Goal: Navigation & Orientation: Find specific page/section

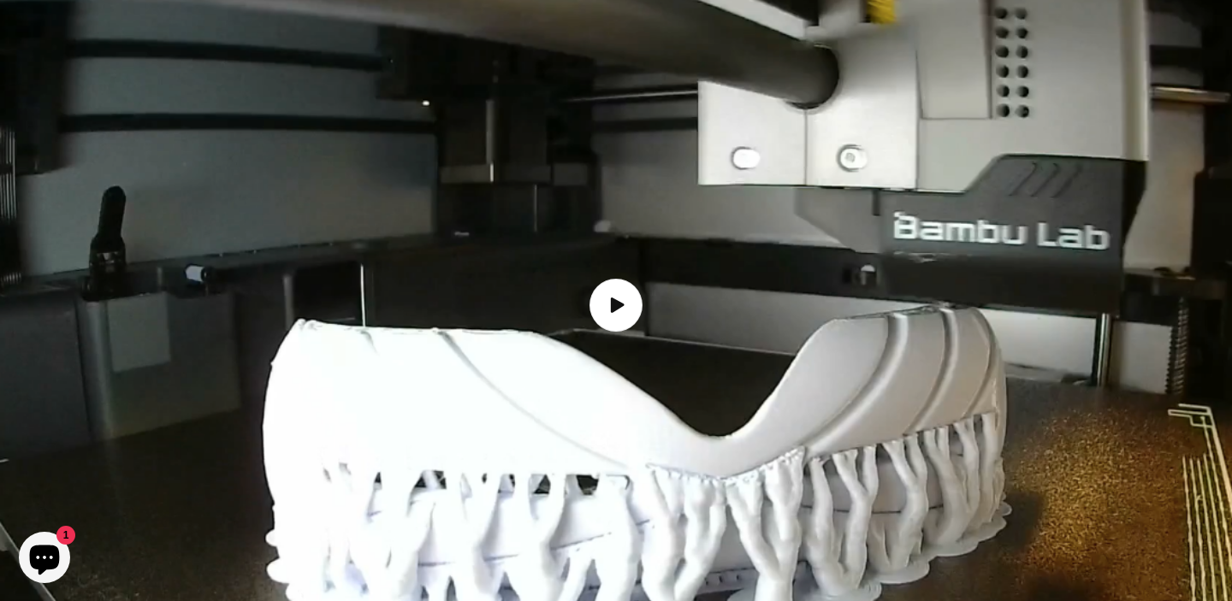
scroll to position [1997, 0]
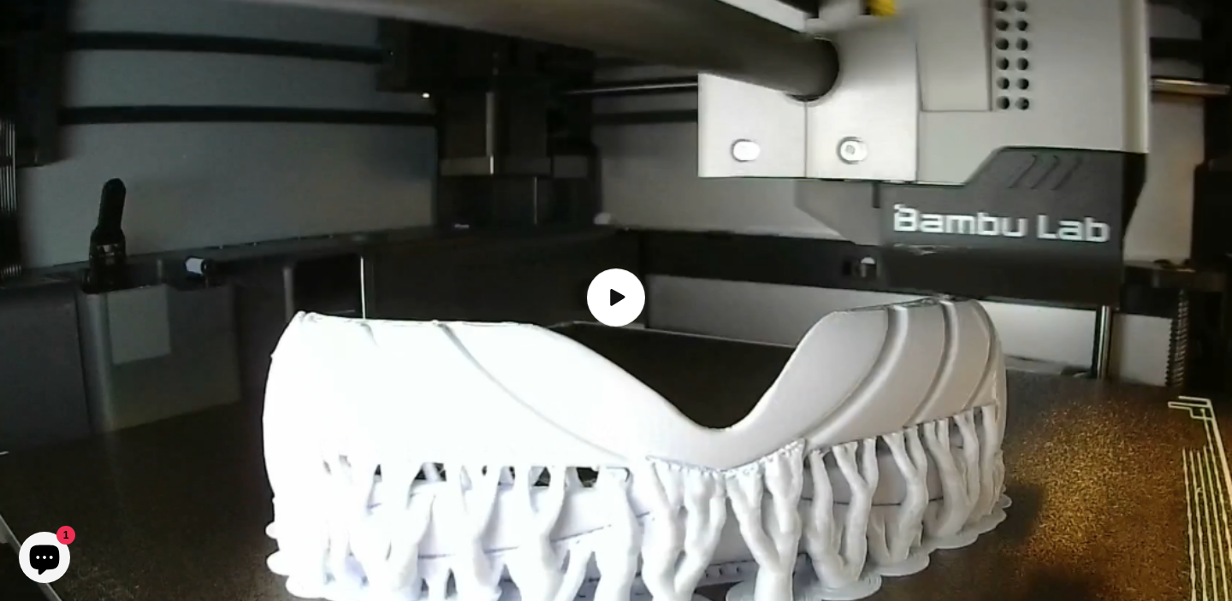
click at [619, 289] on icon "Load video: How the Inuit goggles are made" at bounding box center [617, 297] width 15 height 17
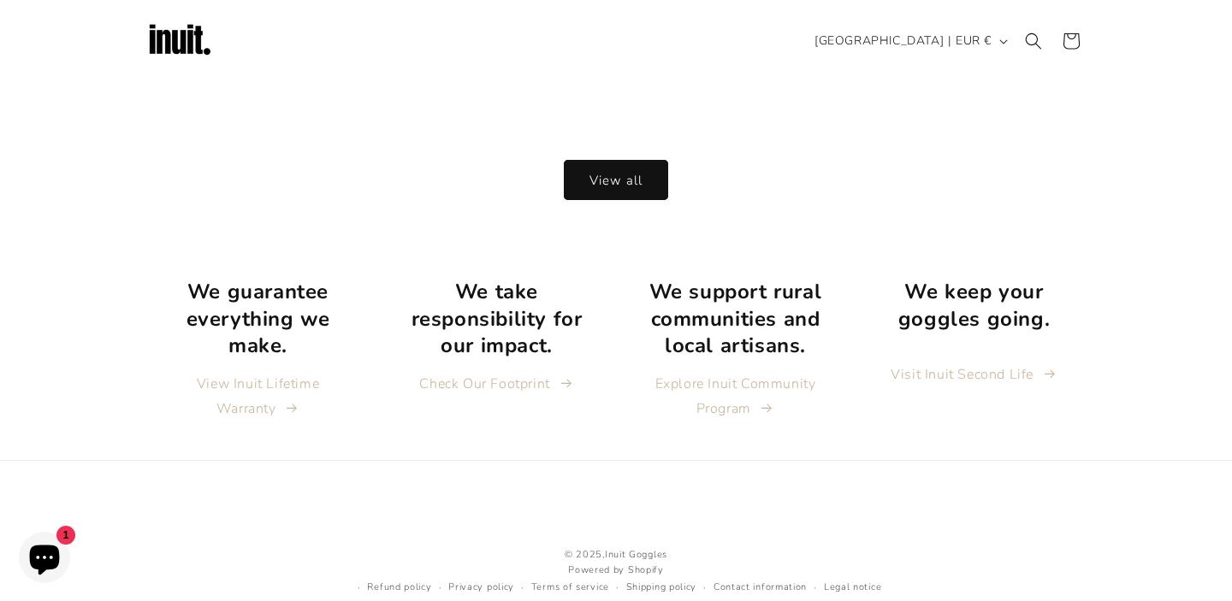
scroll to position [3629, 0]
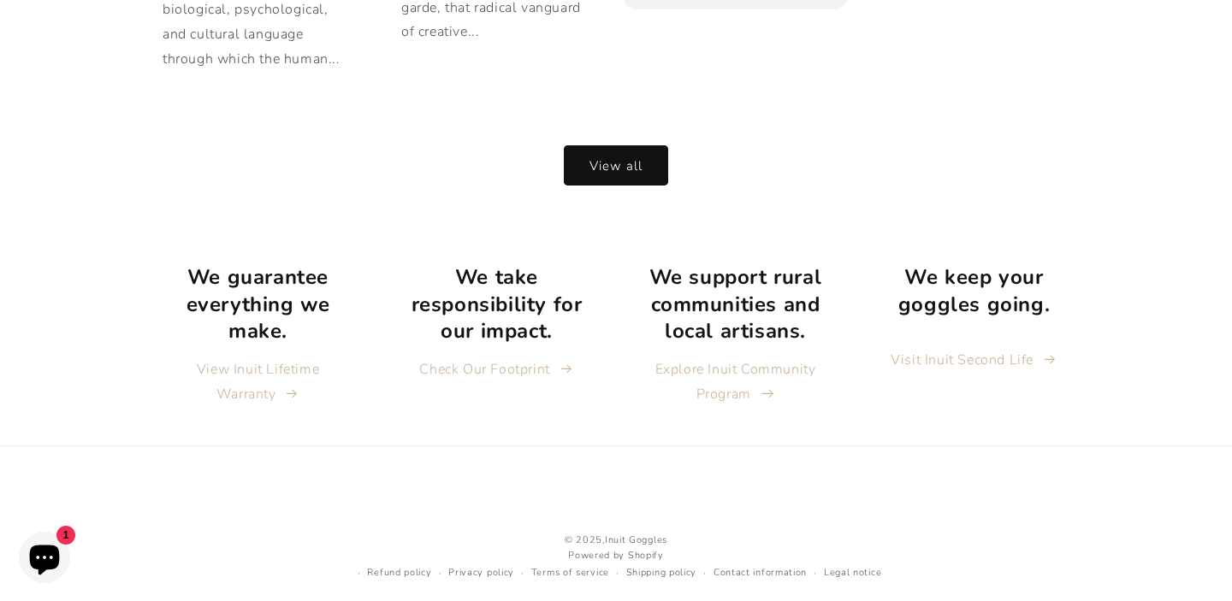
click at [746, 357] on link "Explore Inuit Community Program" at bounding box center [734, 382] width 199 height 50
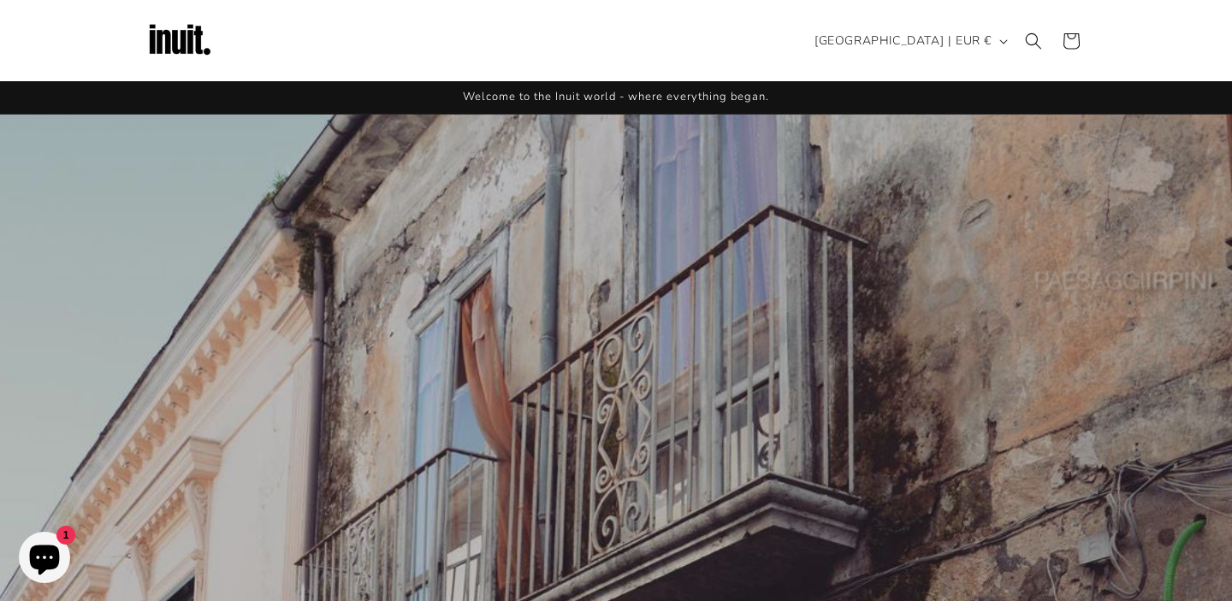
click at [54, 553] on icon "Chat window" at bounding box center [45, 561] width 30 height 30
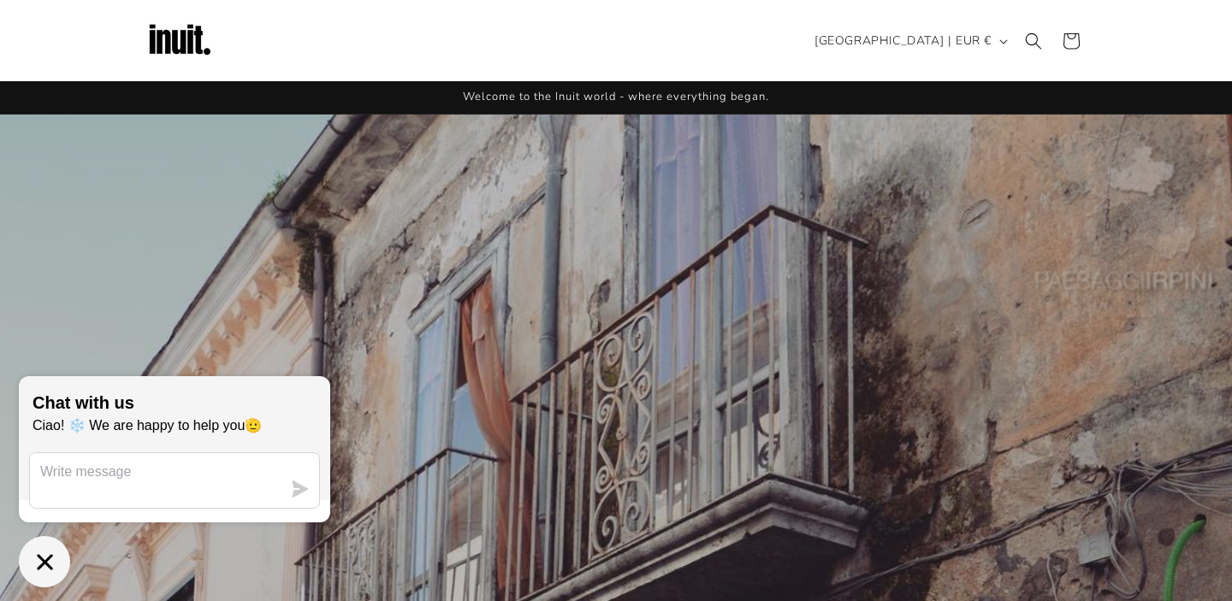
click at [307, 38] on header "Search Country/region New Zealand | EUR € Search Afghanistan EUR €" at bounding box center [616, 40] width 1026 height 81
